Goal: Task Accomplishment & Management: Manage account settings

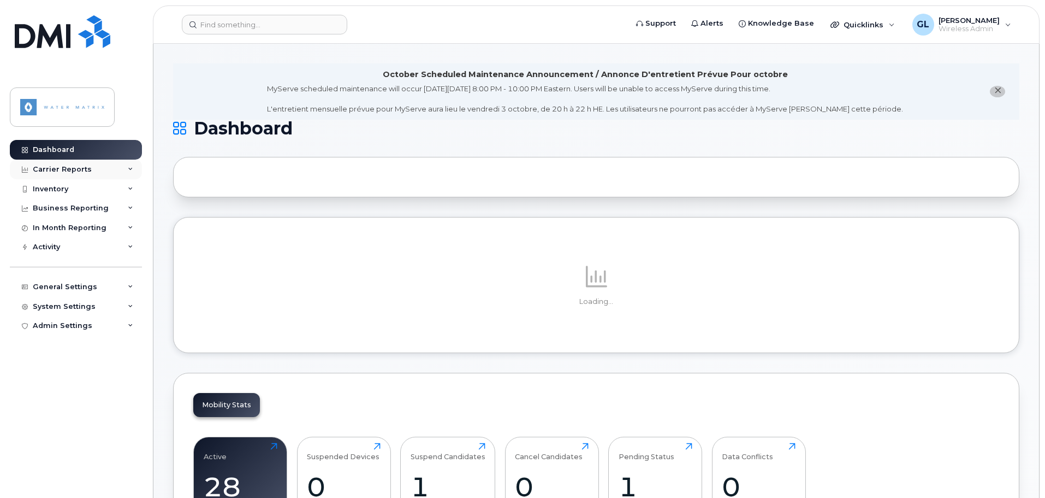
click at [58, 170] on div "Carrier Reports" at bounding box center [62, 169] width 59 height 9
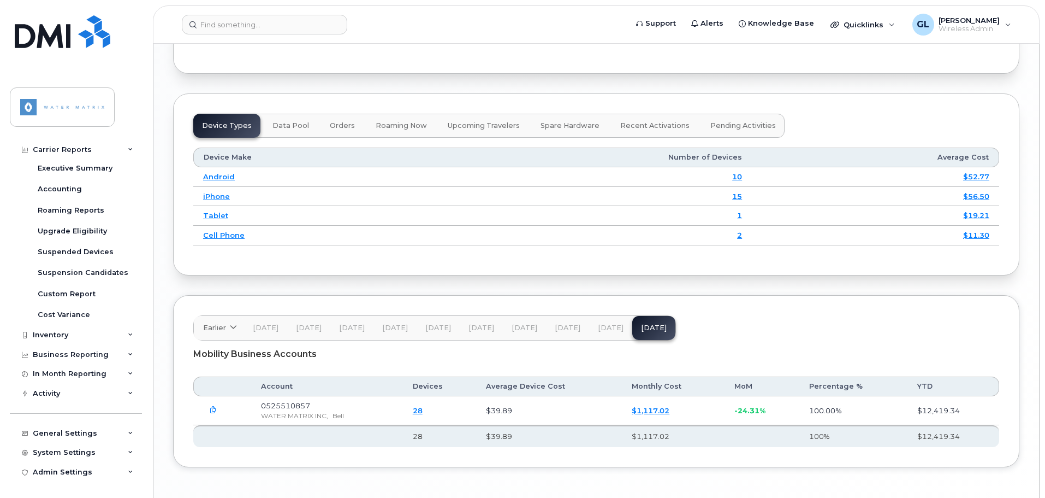
scroll to position [1406, 0]
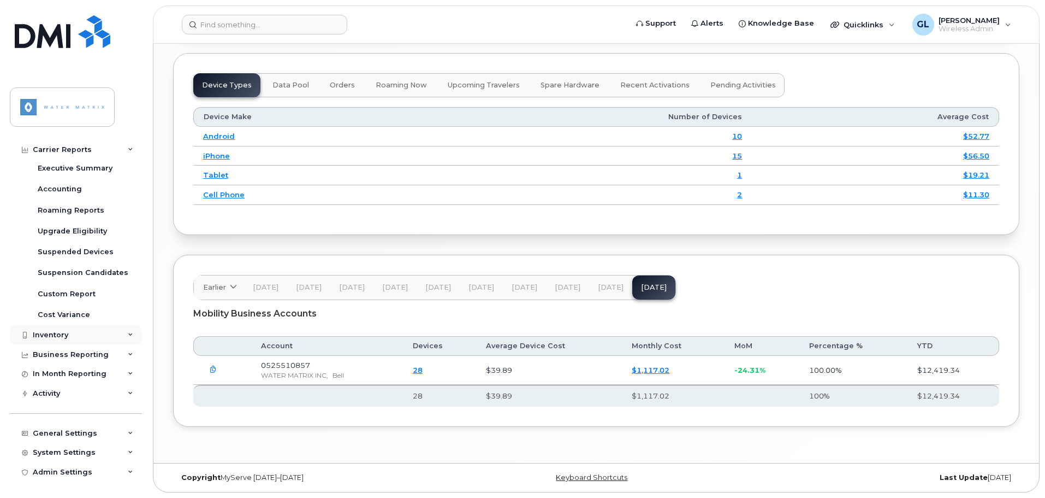
click at [64, 335] on div "Inventory" at bounding box center [51, 334] width 36 height 9
click at [66, 351] on div "Mobility Devices" at bounding box center [69, 355] width 62 height 10
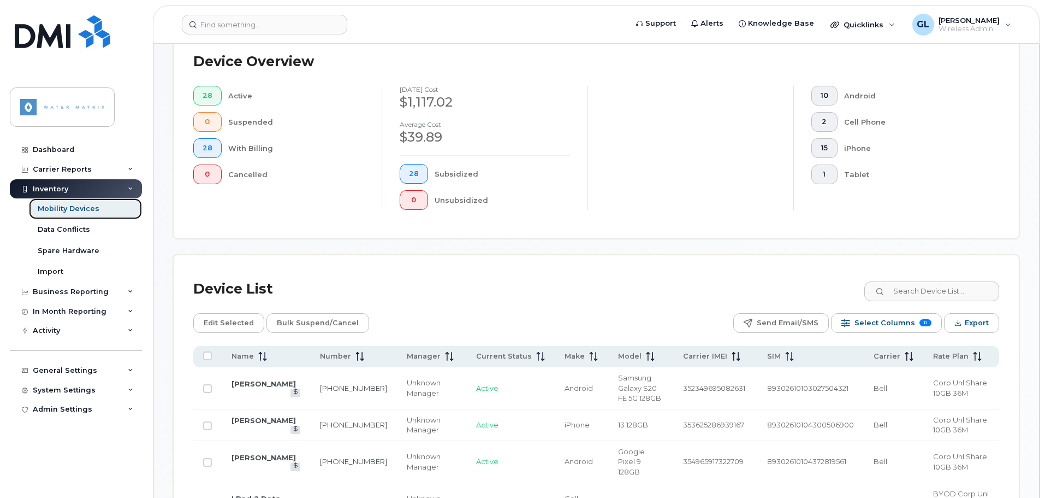
scroll to position [492, 0]
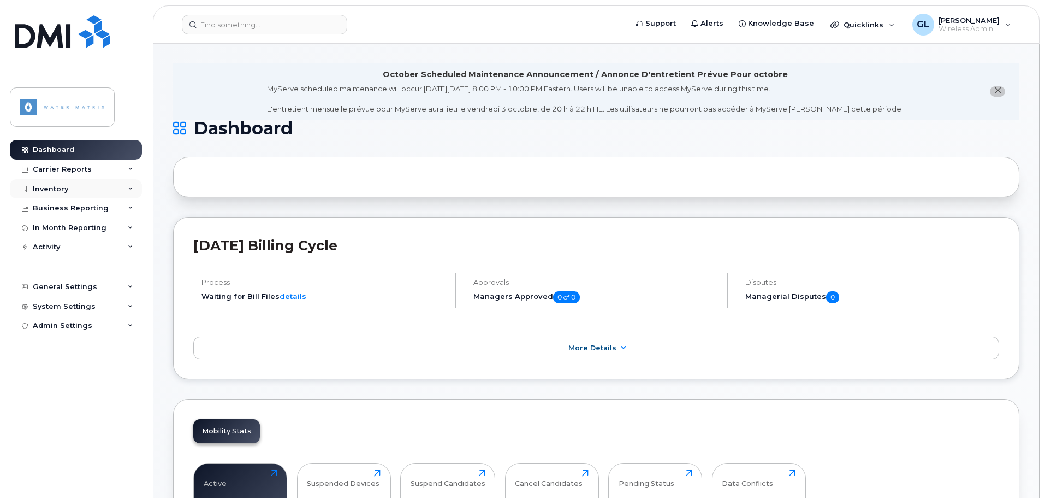
click at [85, 190] on div "Inventory" at bounding box center [76, 189] width 132 height 20
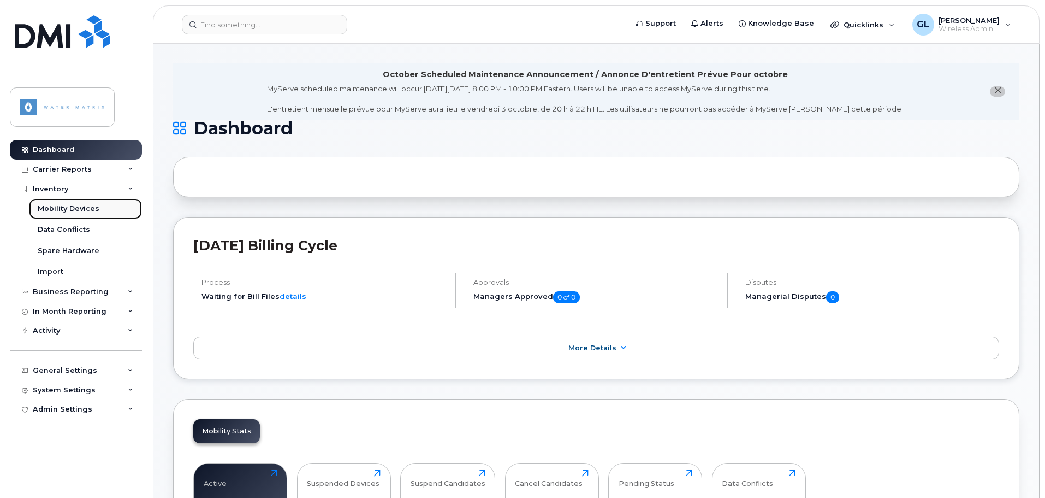
click at [86, 205] on div "Mobility Devices" at bounding box center [69, 209] width 62 height 10
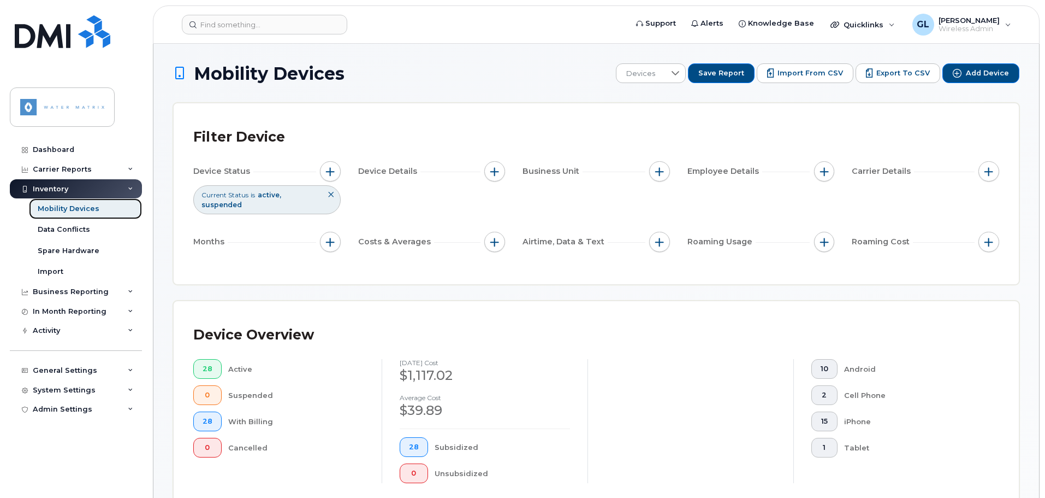
scroll to position [581, 0]
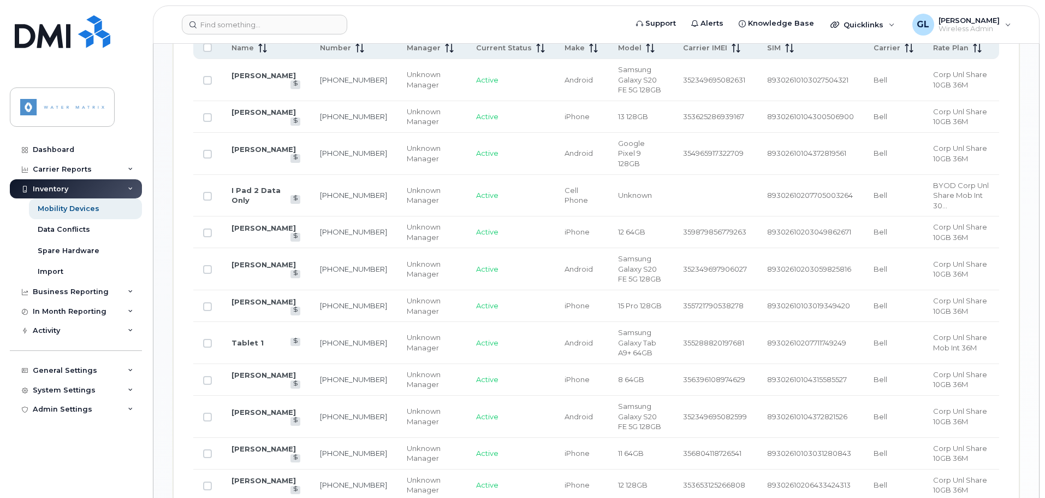
click at [208, 376] on input "Row Unselected" at bounding box center [207, 380] width 9 height 9
checkbox input "true"
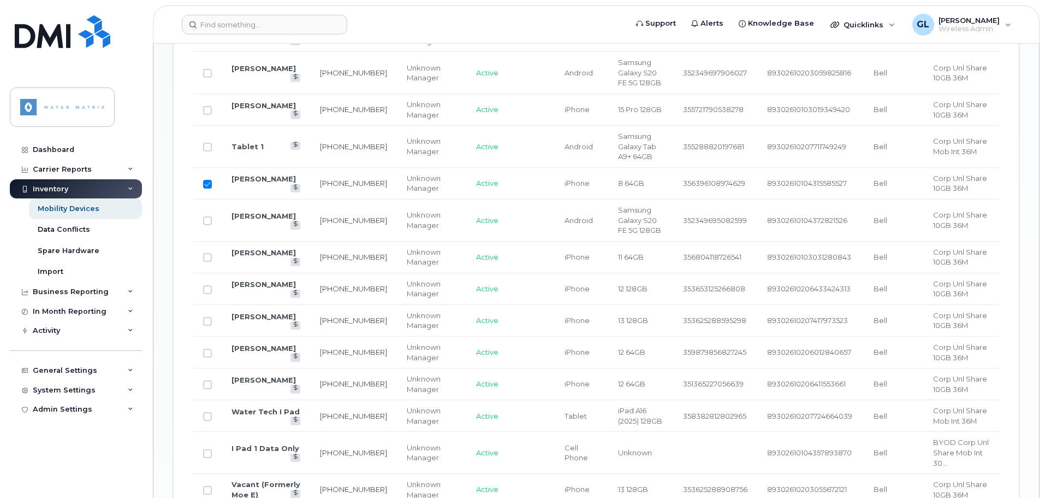
scroll to position [800, 0]
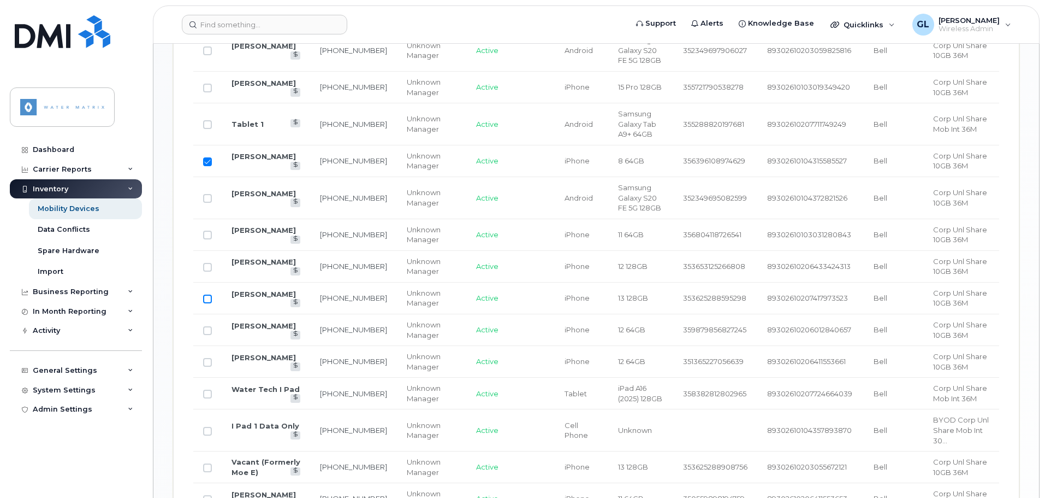
click at [208, 294] on input "Row Unselected" at bounding box center [207, 298] width 9 height 9
checkbox input "true"
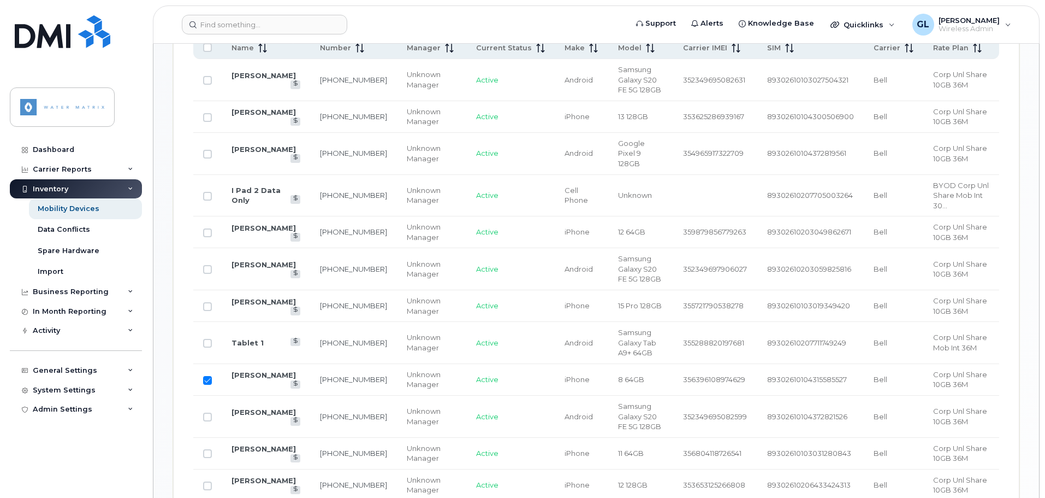
scroll to position [363, 0]
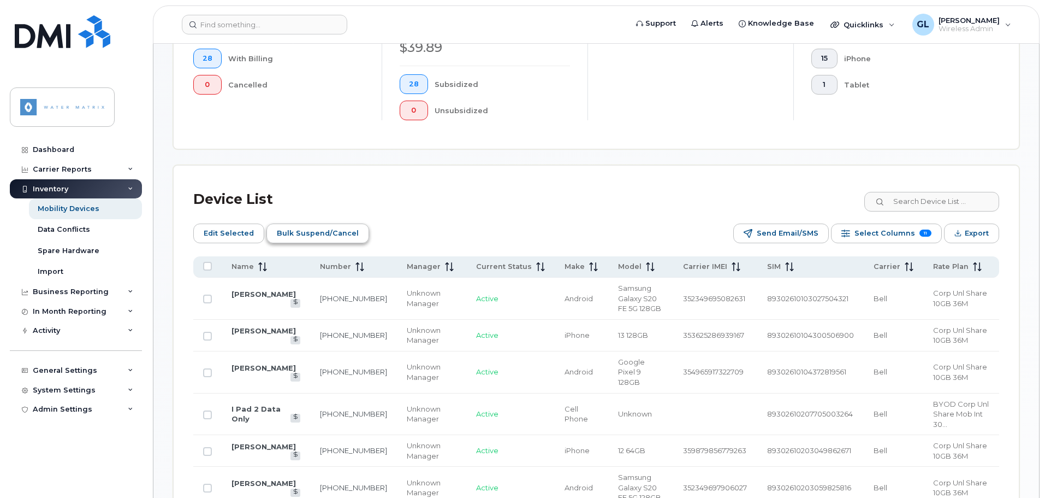
click at [296, 225] on span "Bulk Suspend/Cancel" at bounding box center [318, 233] width 82 height 16
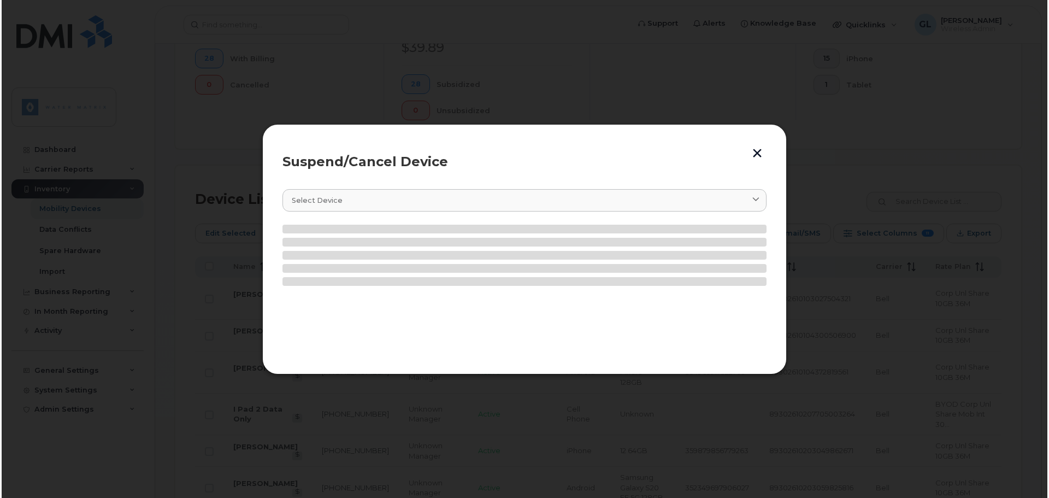
scroll to position [372, 0]
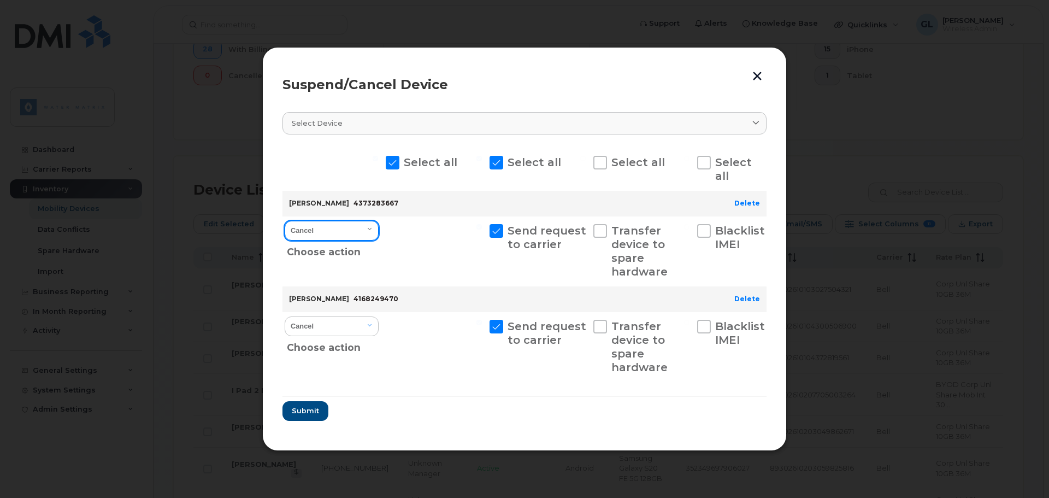
click at [359, 232] on select "Cancel Suspend - Extend Suspension Suspend - Reduced Rate Suspend - Full Rate S…" at bounding box center [332, 231] width 94 height 20
select select "[object Object]"
click at [285, 221] on select "Cancel Suspend - Extend Suspension Suspend - Reduced Rate Suspend - Full Rate S…" at bounding box center [332, 231] width 94 height 20
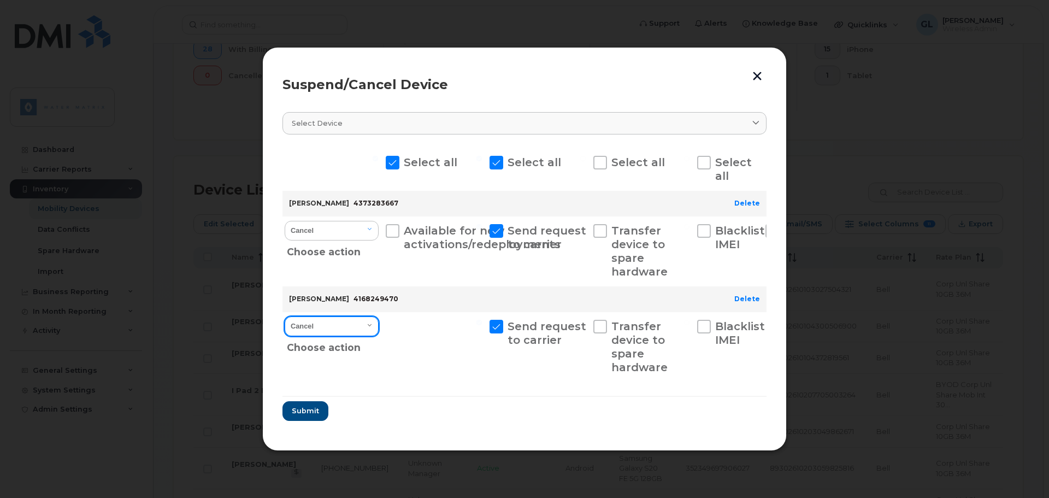
click at [350, 319] on select "Cancel Suspend - Extend Suspension Suspend - Reduced Rate Suspend - Full Rate S…" at bounding box center [332, 326] width 94 height 20
select select "[object Object]"
click at [285, 316] on select "Cancel Suspend - Extend Suspension Suspend - Reduced Rate Suspend - Full Rate S…" at bounding box center [332, 326] width 94 height 20
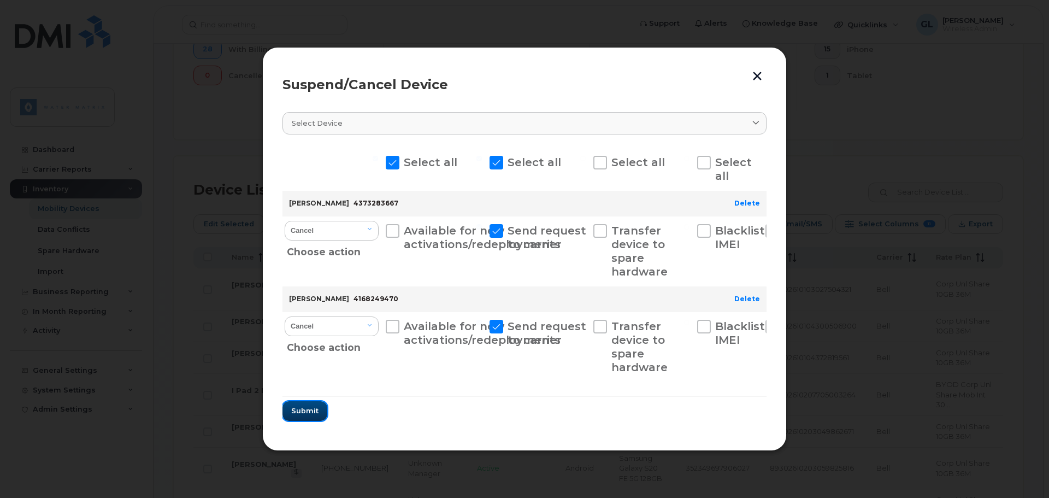
click at [306, 414] on span "Submit" at bounding box center [304, 410] width 27 height 10
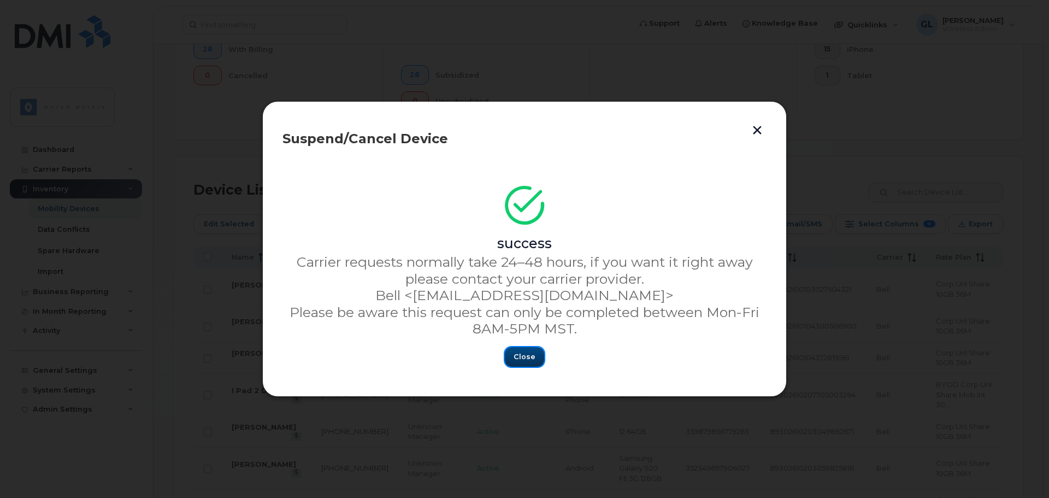
click at [523, 360] on span "Close" at bounding box center [524, 356] width 22 height 10
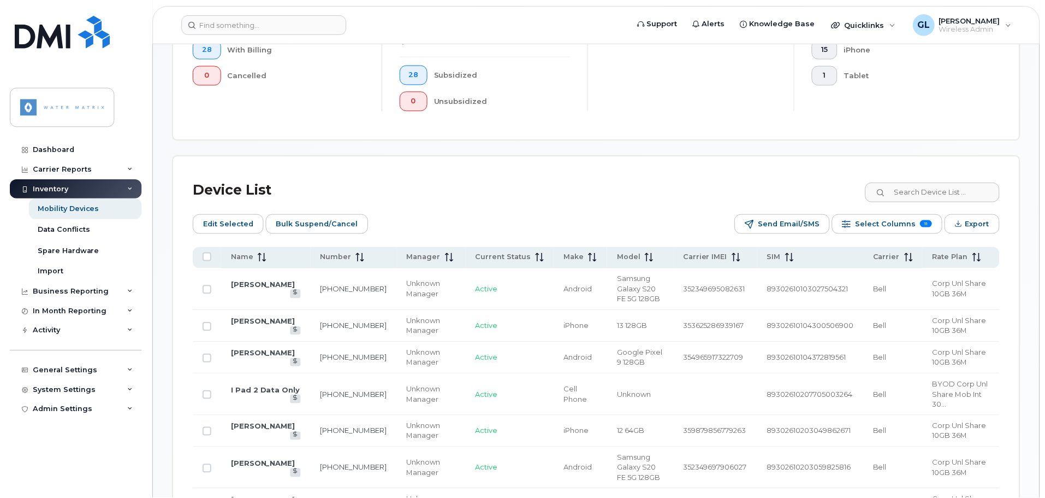
scroll to position [363, 0]
